Goal: Find contact information: Find contact information

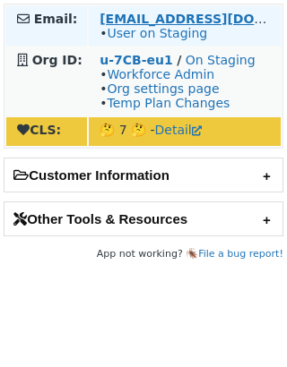
click at [235, 18] on strong "andras.valencia1@ibm.com" at bounding box center [221, 19] width 245 height 14
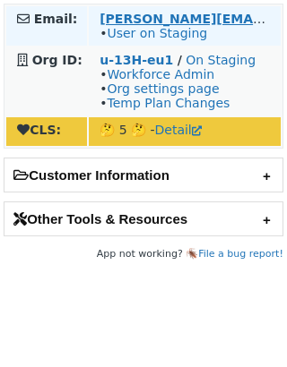
click at [141, 26] on link "User on Staging" at bounding box center [157, 33] width 100 height 14
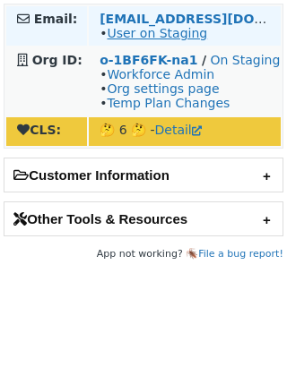
click at [180, 35] on link "User on Staging" at bounding box center [157, 33] width 100 height 14
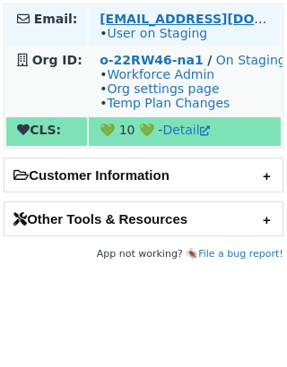
click at [168, 12] on strong "ericmacam@fullstory.com" at bounding box center [221, 19] width 245 height 14
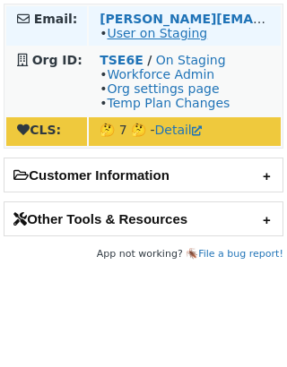
click at [176, 37] on link "User on Staging" at bounding box center [157, 33] width 100 height 14
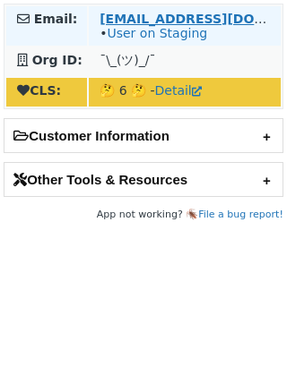
click at [242, 17] on strong "[EMAIL_ADDRESS][DOMAIN_NAME]" at bounding box center [221, 19] width 245 height 14
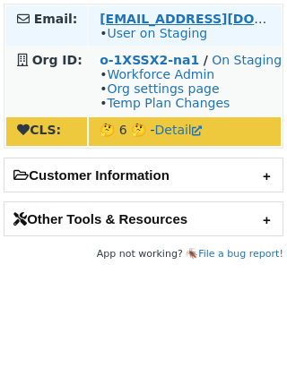
click at [215, 20] on strong "[EMAIL_ADDRESS][DOMAIN_NAME]" at bounding box center [221, 19] width 245 height 14
click at [165, 32] on link "User on Staging" at bounding box center [157, 33] width 100 height 14
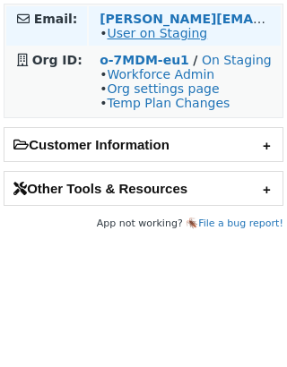
click at [182, 37] on link "User on Staging" at bounding box center [157, 33] width 100 height 14
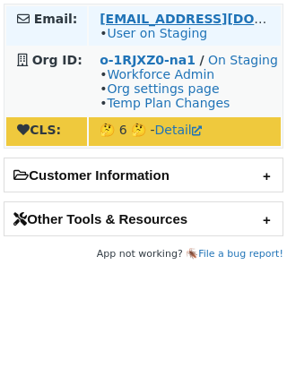
click at [160, 15] on strong "a.piokos-si@kaizengaming.com" at bounding box center [221, 19] width 245 height 14
click at [182, 18] on strong "[EMAIL_ADDRESS][DOMAIN_NAME]" at bounding box center [221, 19] width 245 height 14
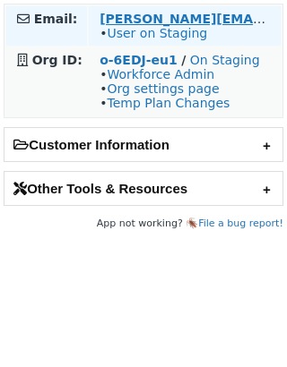
click at [166, 14] on strong "[PERSON_NAME][EMAIL_ADDRESS][DOMAIN_NAME]" at bounding box center [279, 19] width 361 height 14
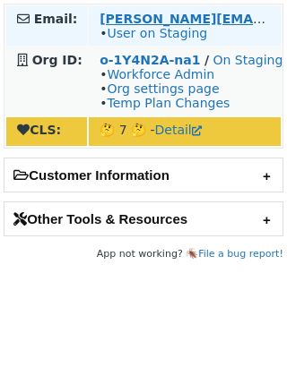
click at [160, 19] on strong "[PERSON_NAME][EMAIL_ADDRESS][DOMAIN_NAME]" at bounding box center [279, 19] width 361 height 14
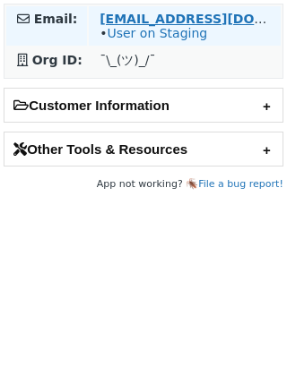
click at [133, 16] on strong "[EMAIL_ADDRESS][DOMAIN_NAME]" at bounding box center [221, 19] width 245 height 14
click at [134, 15] on strong "[EMAIL_ADDRESS][DOMAIN_NAME]" at bounding box center [221, 19] width 245 height 14
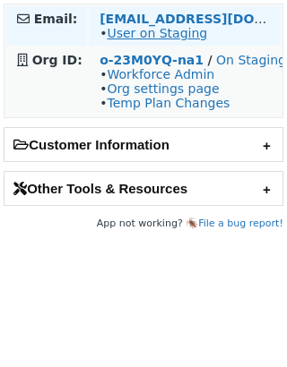
click at [167, 36] on link "User on Staging" at bounding box center [157, 33] width 100 height 14
click at [215, 21] on strong "[EMAIL_ADDRESS][DOMAIN_NAME]" at bounding box center [221, 19] width 245 height 14
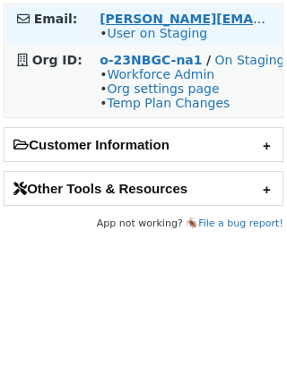
click at [134, 35] on link "User on Staging" at bounding box center [157, 33] width 100 height 14
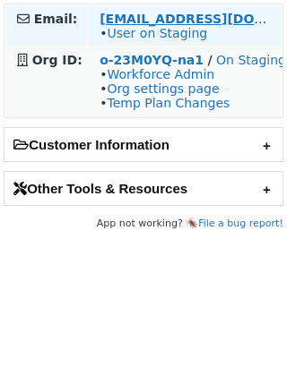
click at [148, 13] on strong "[EMAIL_ADDRESS][DOMAIN_NAME]" at bounding box center [221, 19] width 245 height 14
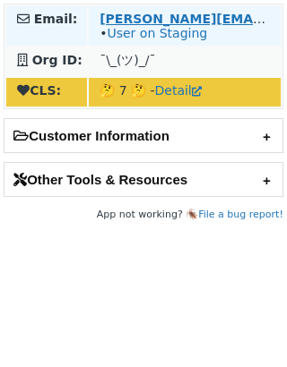
click at [169, 20] on strong "[PERSON_NAME][EMAIL_ADDRESS][DOMAIN_NAME]" at bounding box center [279, 19] width 361 height 14
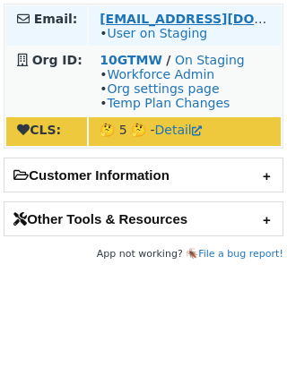
click at [180, 23] on strong "kshamatha.ts@ge.com" at bounding box center [221, 19] width 245 height 14
click at [129, 14] on strong "kshamatha.ts@ge.com" at bounding box center [221, 19] width 245 height 14
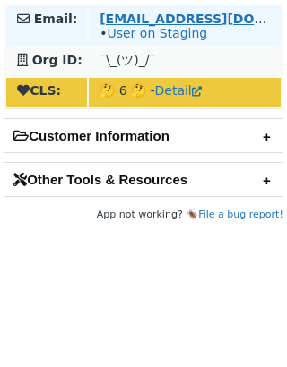
click at [136, 19] on strong "[EMAIL_ADDRESS][DOMAIN_NAME]" at bounding box center [221, 19] width 245 height 14
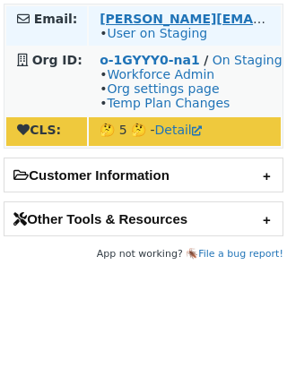
click at [172, 11] on td "[PERSON_NAME][EMAIL_ADDRESS][DOMAIN_NAME] • User on Staging" at bounding box center [185, 25] width 192 height 39
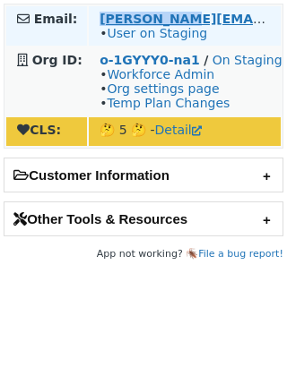
click at [171, 13] on strong "[PERSON_NAME][EMAIL_ADDRESS][DOMAIN_NAME]" at bounding box center [279, 19] width 361 height 14
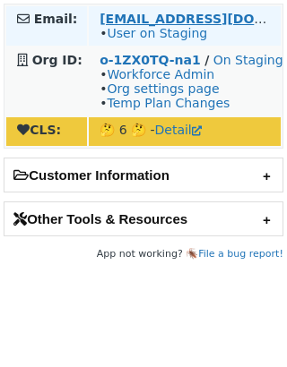
click at [138, 12] on strong "[EMAIL_ADDRESS][DOMAIN_NAME]" at bounding box center [221, 19] width 245 height 14
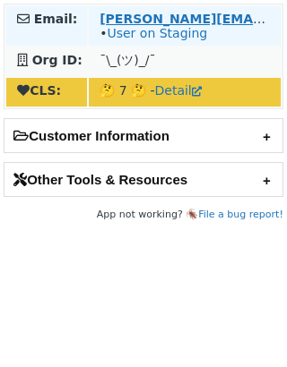
drag, startPoint x: 139, startPoint y: 21, endPoint x: 115, endPoint y: 16, distance: 24.6
click at [139, 20] on strong "[PERSON_NAME][EMAIL_ADDRESS][DOMAIN_NAME]" at bounding box center [279, 19] width 361 height 14
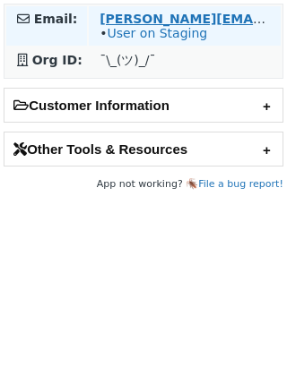
click at [171, 17] on strong "[PERSON_NAME][EMAIL_ADDRESS][DOMAIN_NAME]" at bounding box center [279, 19] width 361 height 14
click at [130, 30] on link "User on Staging" at bounding box center [157, 33] width 100 height 14
